Goal: Navigation & Orientation: Find specific page/section

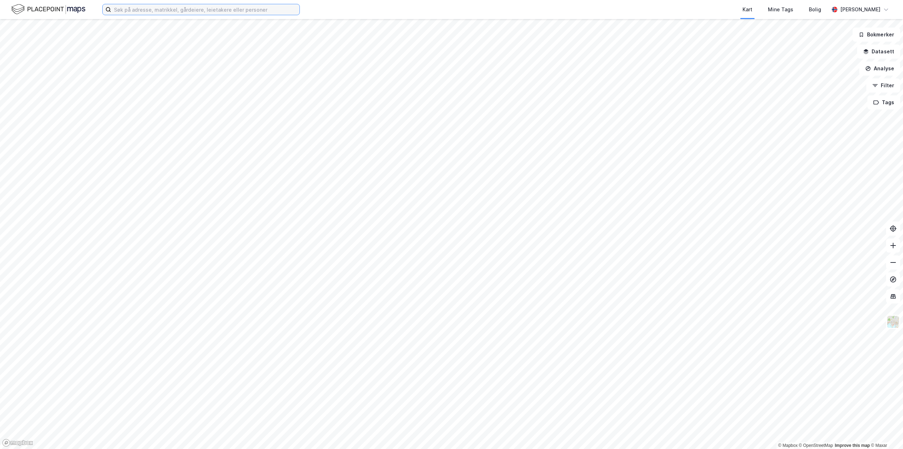
click at [127, 12] on input at bounding box center [205, 9] width 188 height 11
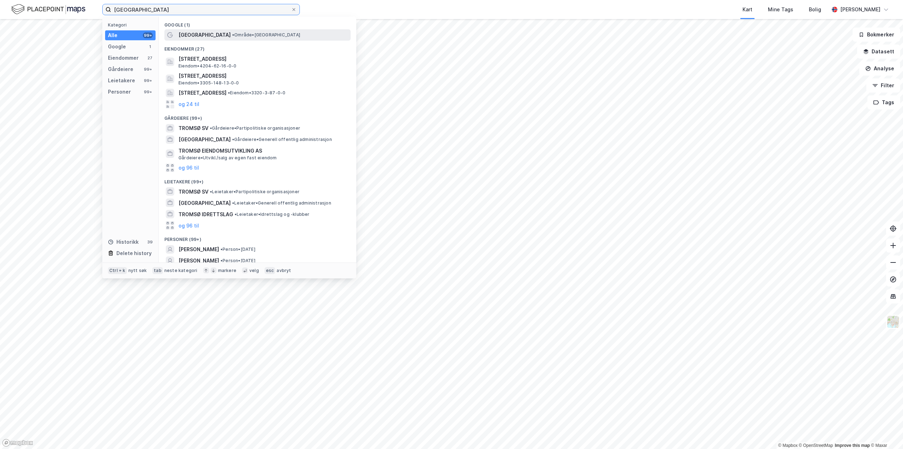
type input "[GEOGRAPHIC_DATA]"
click at [186, 35] on span "[GEOGRAPHIC_DATA]" at bounding box center [205, 35] width 52 height 8
